Goal: Find specific page/section: Find specific page/section

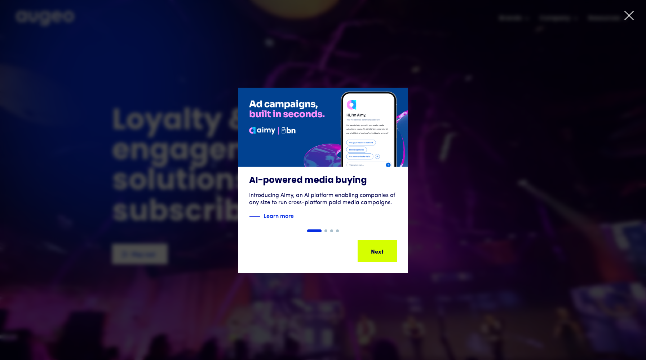
click at [629, 16] on icon at bounding box center [629, 15] width 9 height 9
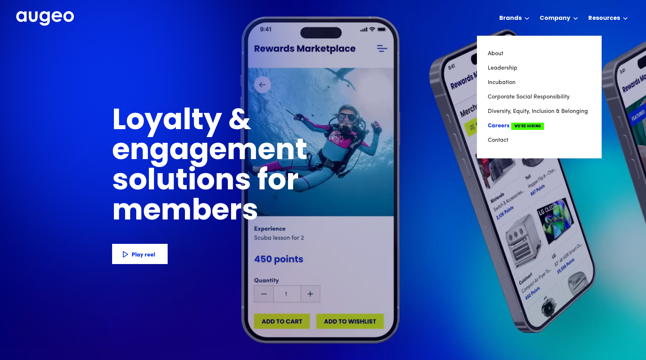
click at [500, 122] on link "Careers We're Hiring" at bounding box center [539, 126] width 103 height 14
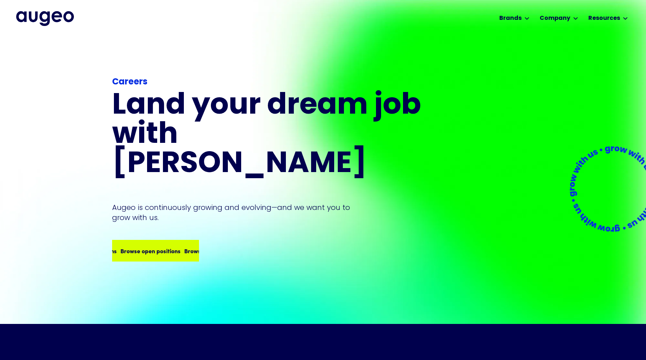
click at [160, 241] on div "Browse open positions Browse open positions Browse open positions Browse open p…" at bounding box center [155, 251] width 85 height 20
